Goal: Obtain resource: Download file/media

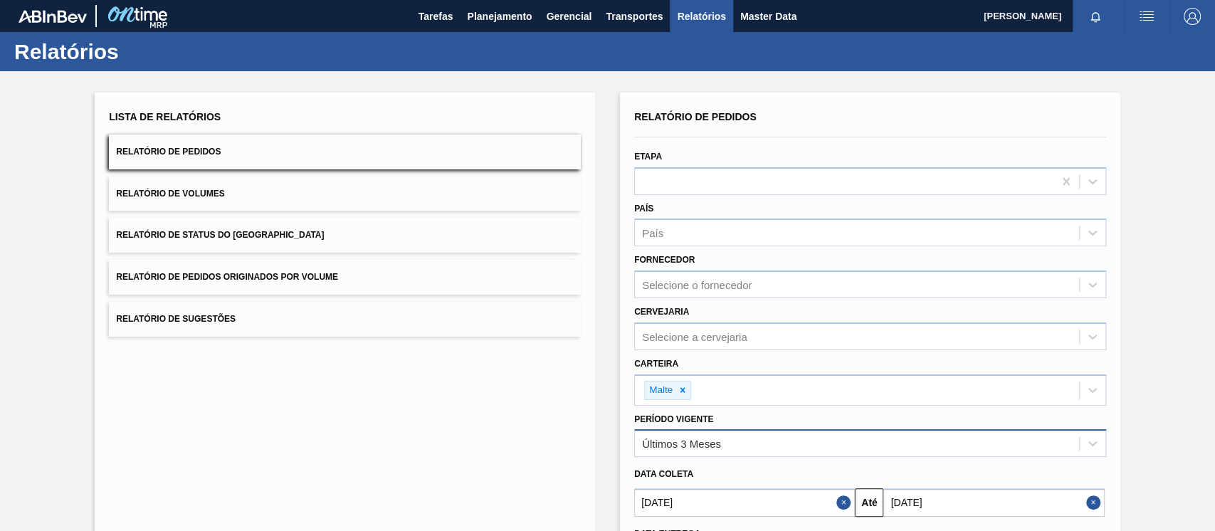
scroll to position [124, 0]
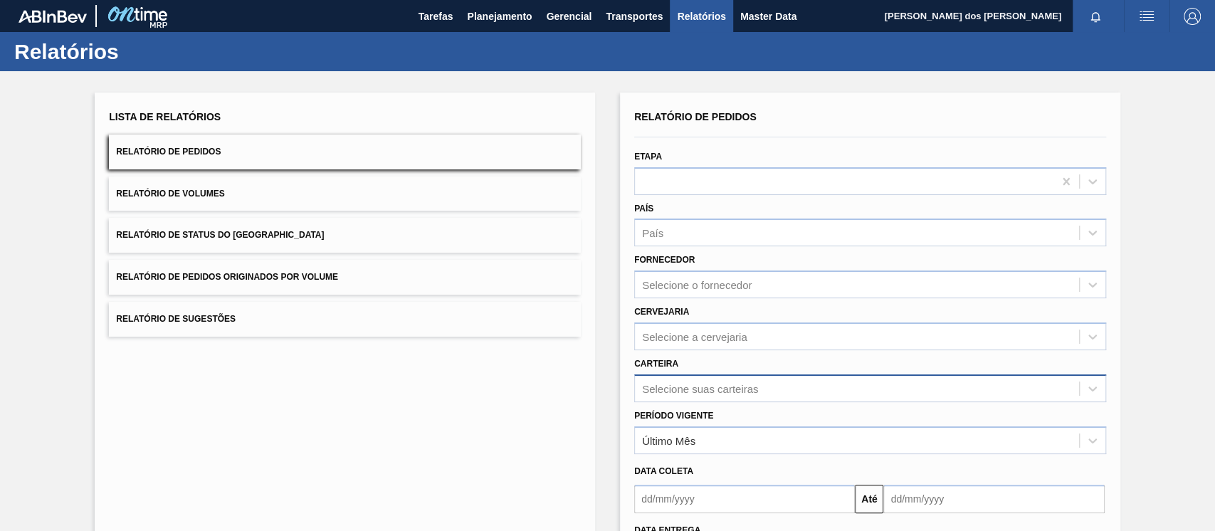
scroll to position [127, 0]
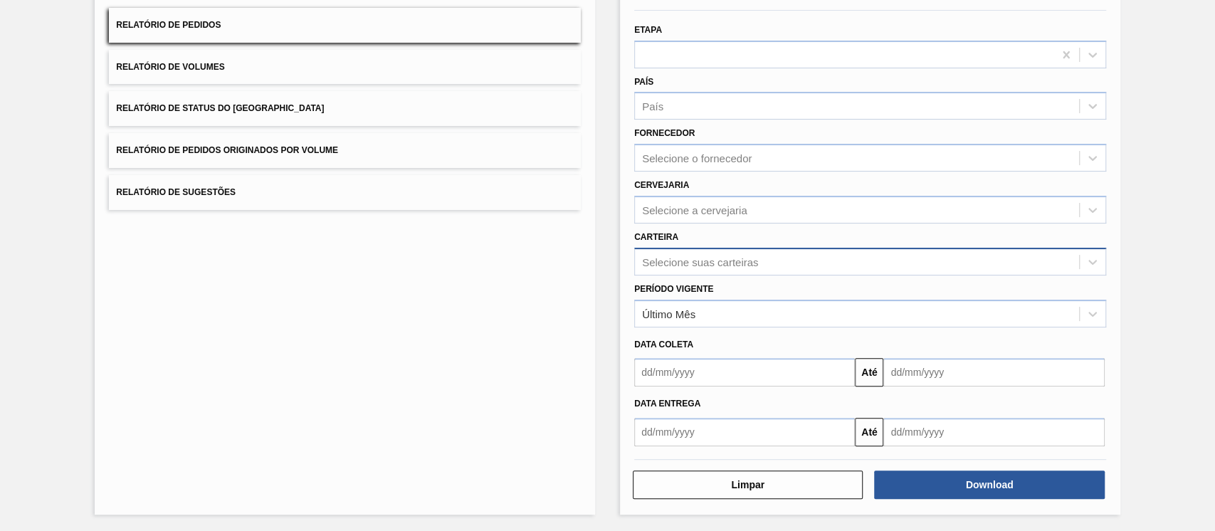
click at [729, 255] on div "Selecione suas carteiras" at bounding box center [700, 261] width 116 height 12
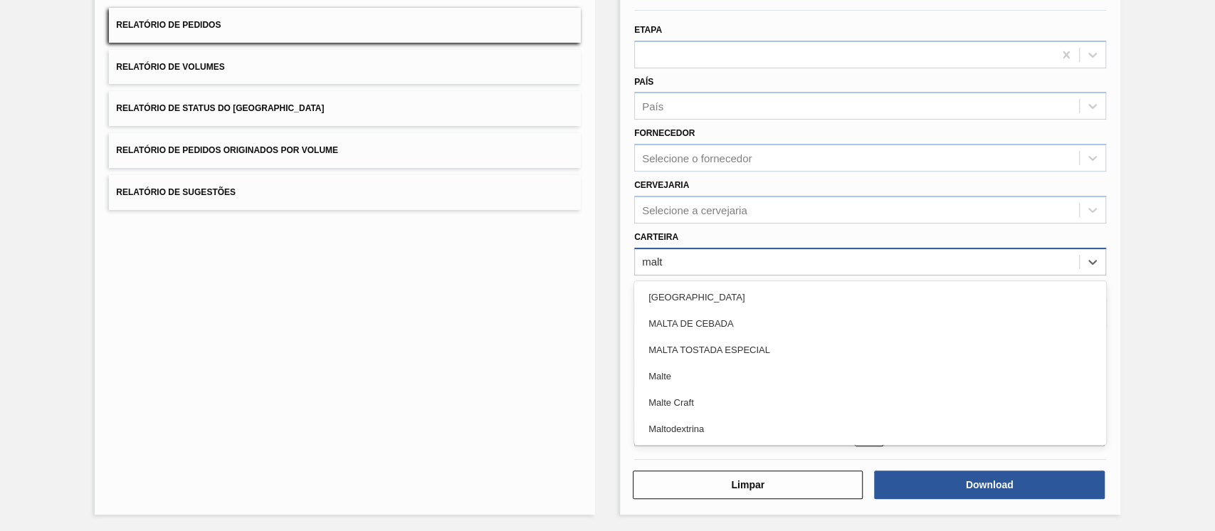
type input "malte"
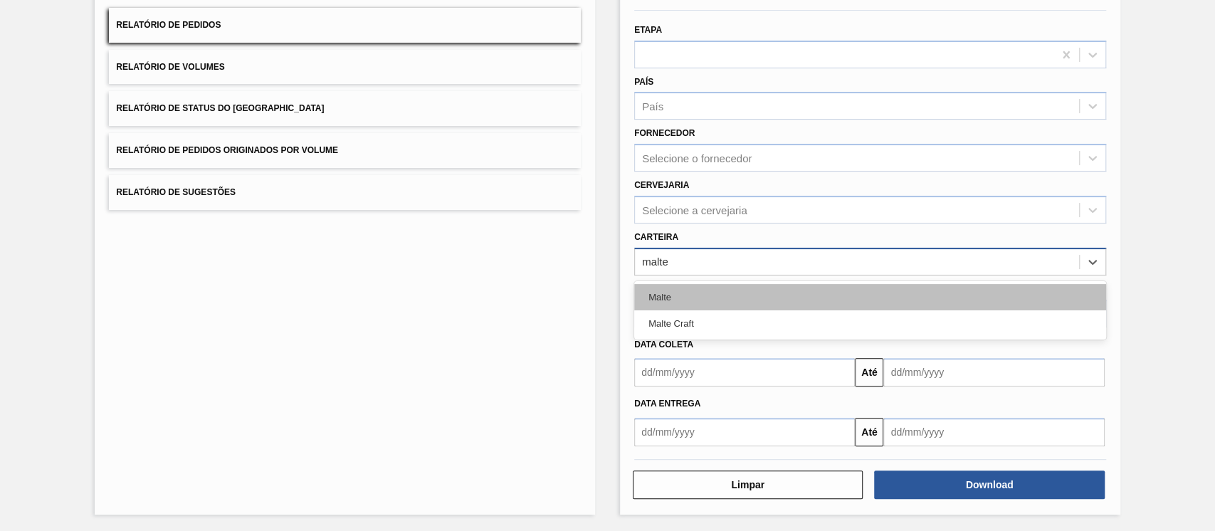
click at [700, 294] on div "Malte" at bounding box center [870, 297] width 472 height 26
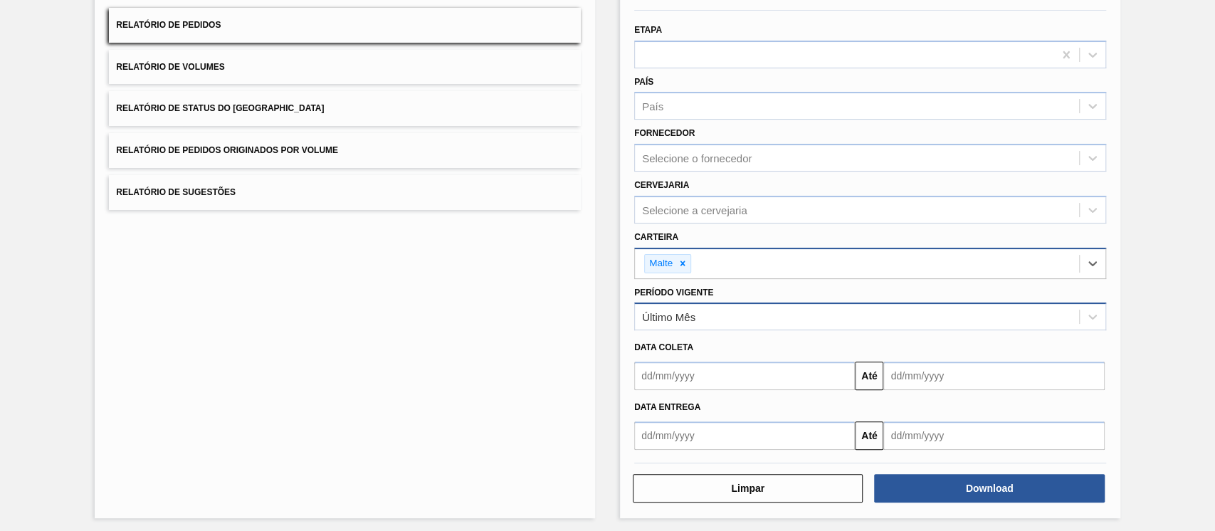
click at [695, 322] on div "Último Mês" at bounding box center [857, 317] width 444 height 21
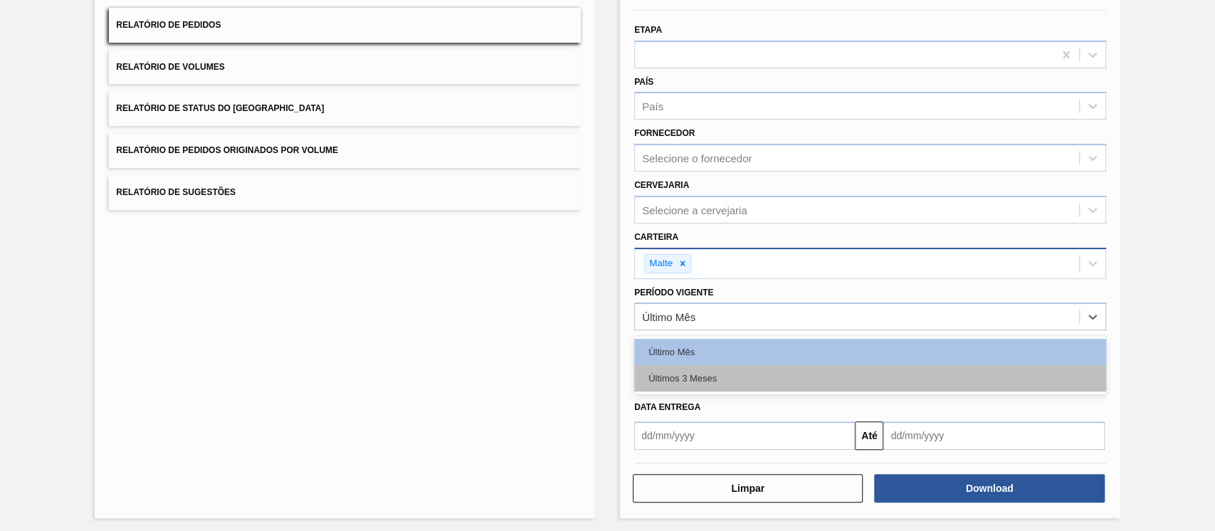
click at [681, 378] on div "Últimos 3 Meses" at bounding box center [870, 378] width 472 height 26
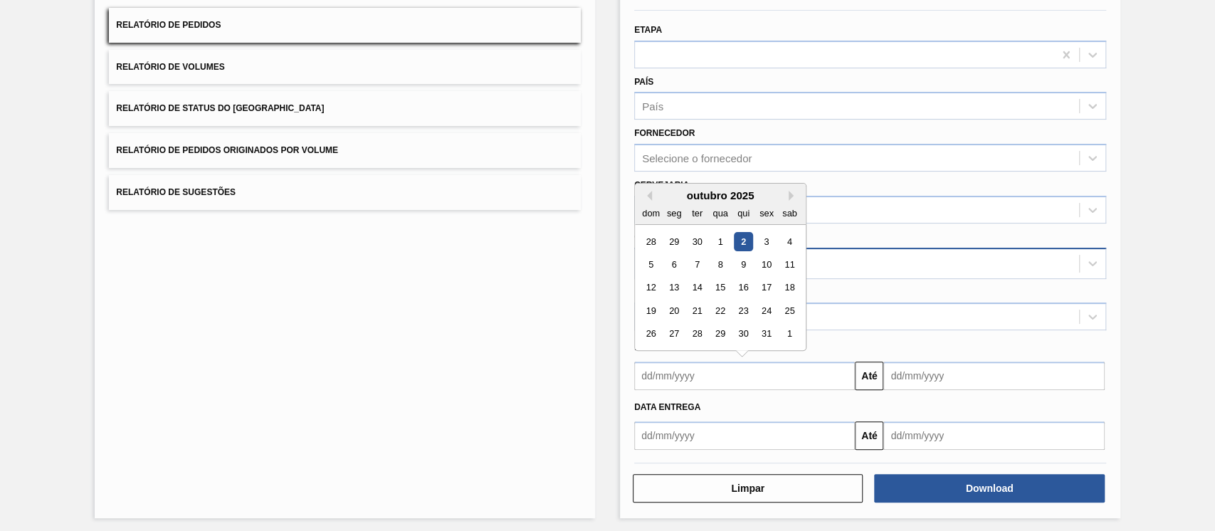
click at [688, 379] on input "text" at bounding box center [744, 376] width 221 height 28
click at [638, 196] on div "outubro 2025" at bounding box center [720, 195] width 171 height 12
click at [647, 194] on button "Previous Month" at bounding box center [647, 196] width 10 height 10
click at [666, 235] on div "1" at bounding box center [674, 241] width 19 height 19
type input "[DATE]"
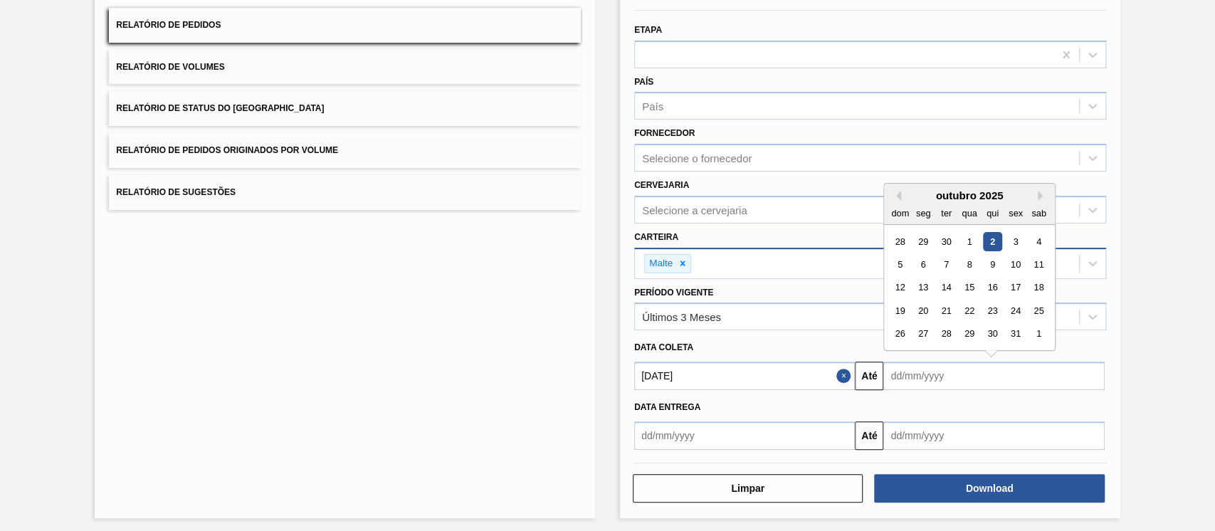
click at [944, 379] on input "text" at bounding box center [993, 376] width 221 height 28
click at [989, 240] on div "2" at bounding box center [992, 241] width 19 height 19
type input "[DATE]"
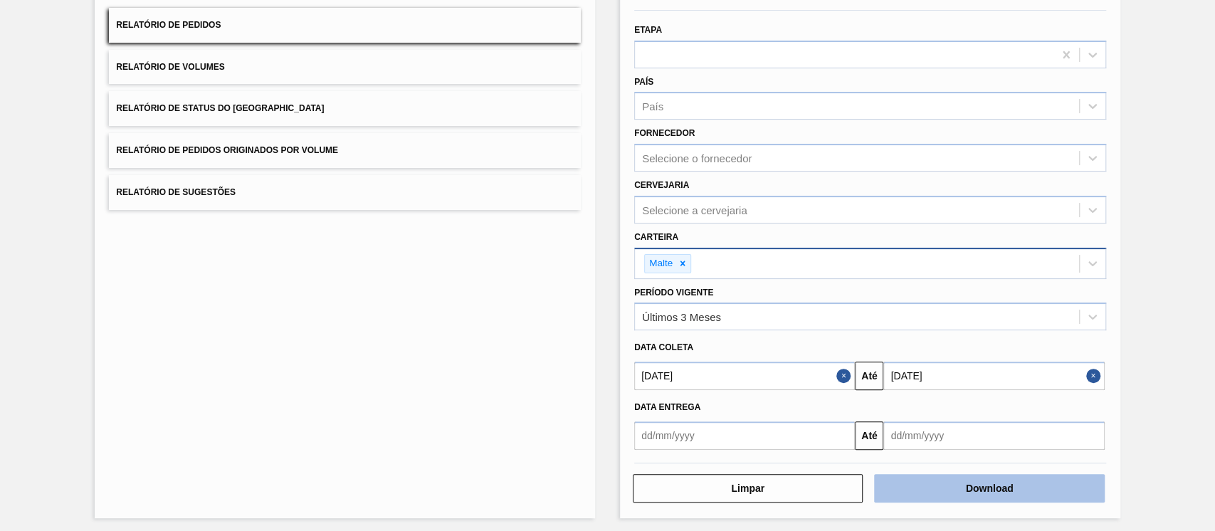
click at [959, 481] on button "Download" at bounding box center [989, 488] width 230 height 28
